Goal: Task Accomplishment & Management: Complete application form

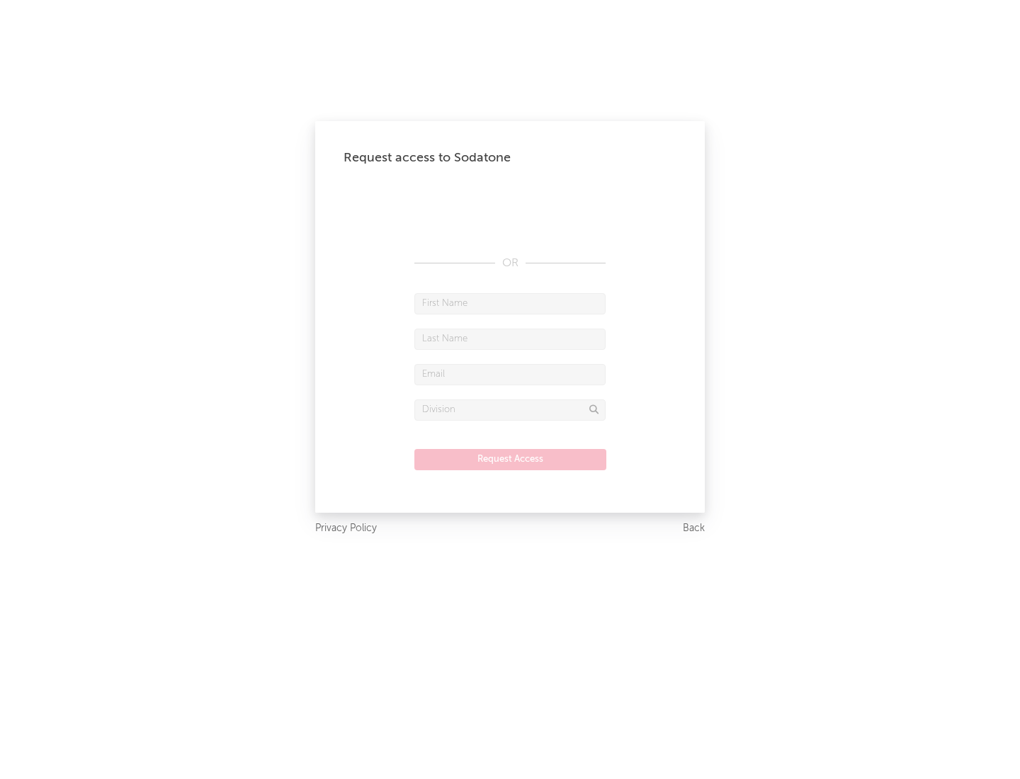
click at [510, 303] on input "text" at bounding box center [509, 303] width 191 height 21
type input "[PERSON_NAME]"
click at [510, 339] on input "text" at bounding box center [509, 339] width 191 height 21
type input "[PERSON_NAME]"
click at [510, 374] on input "text" at bounding box center [509, 374] width 191 height 21
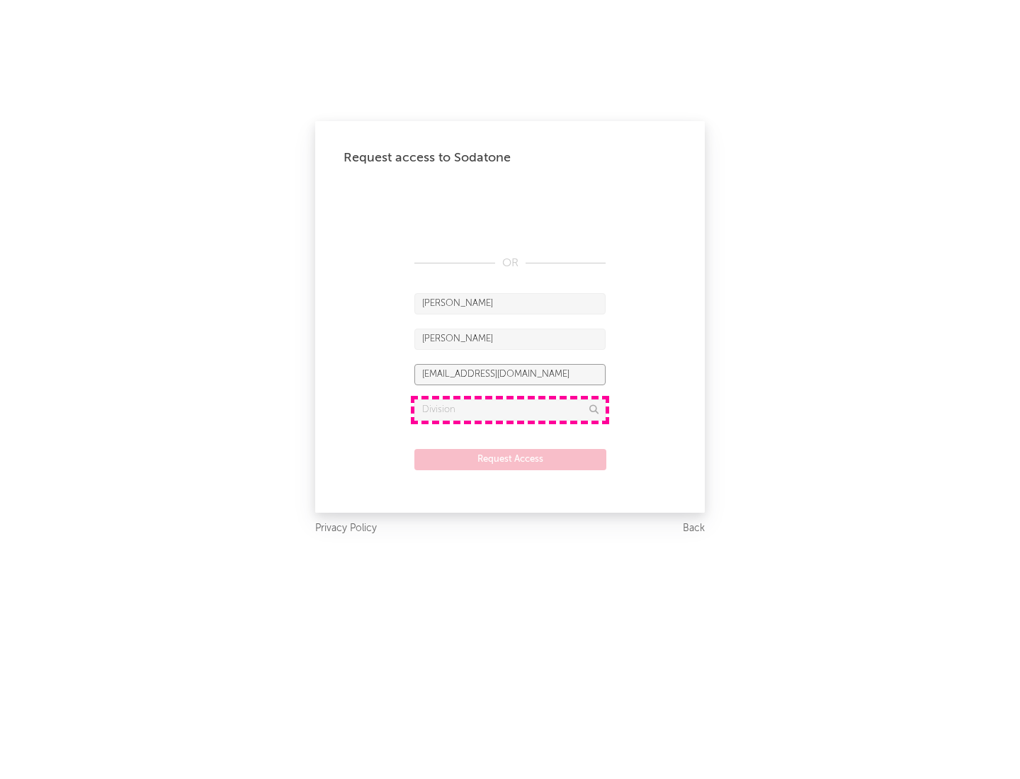
type input "[EMAIL_ADDRESS][DOMAIN_NAME]"
click at [510, 409] on input "text" at bounding box center [509, 410] width 191 height 21
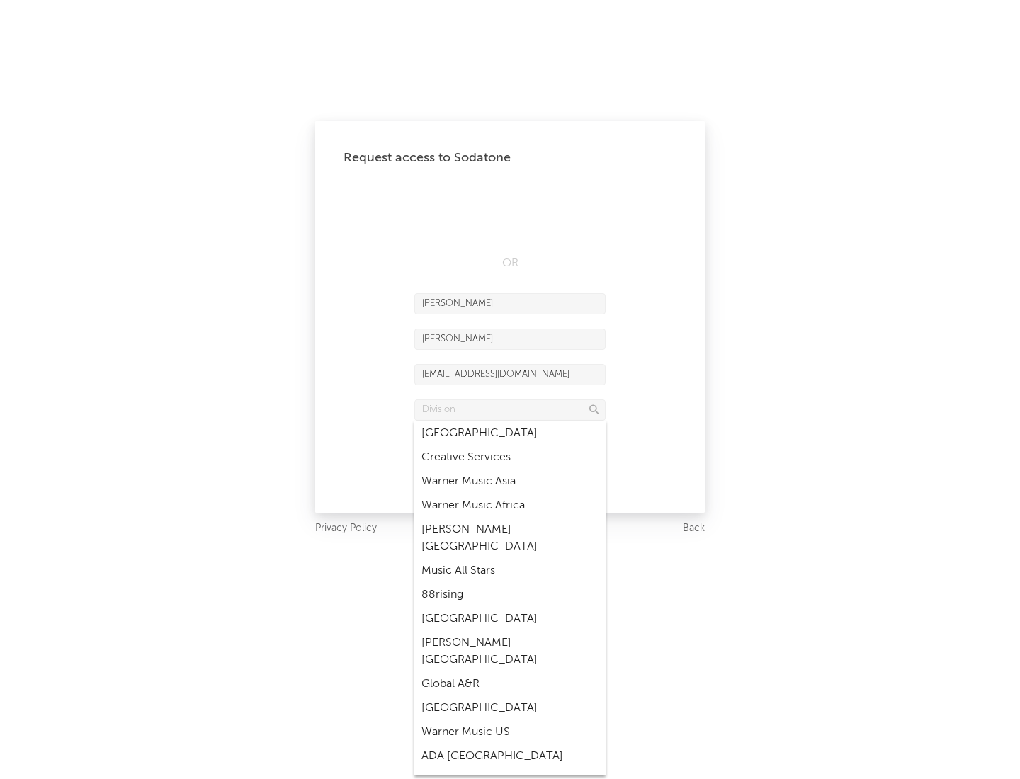
click at [510, 559] on div "Music All Stars" at bounding box center [509, 571] width 191 height 24
type input "Music All Stars"
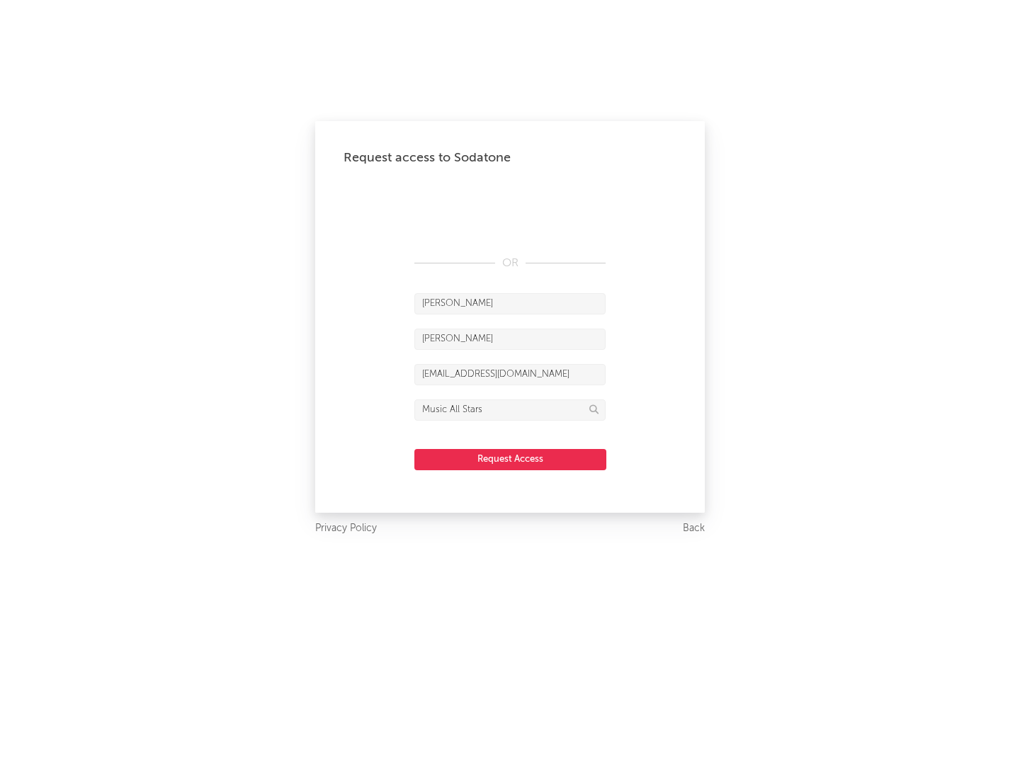
click at [510, 459] on button "Request Access" at bounding box center [510, 459] width 192 height 21
